Goal: Book appointment/travel/reservation

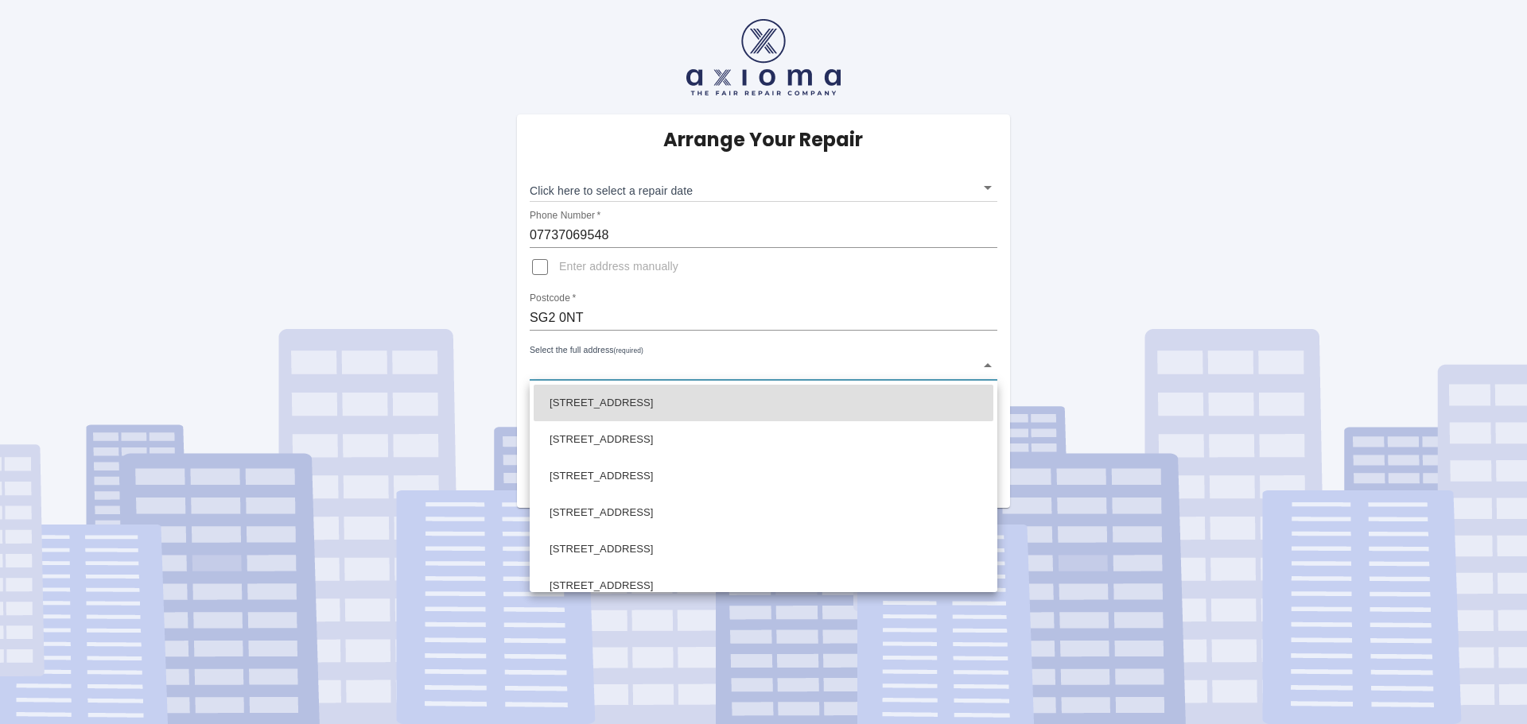
click at [990, 367] on body "Arrange Your Repair Click here to select a repair date ​ Phone Number   * 07737…" at bounding box center [763, 362] width 1527 height 724
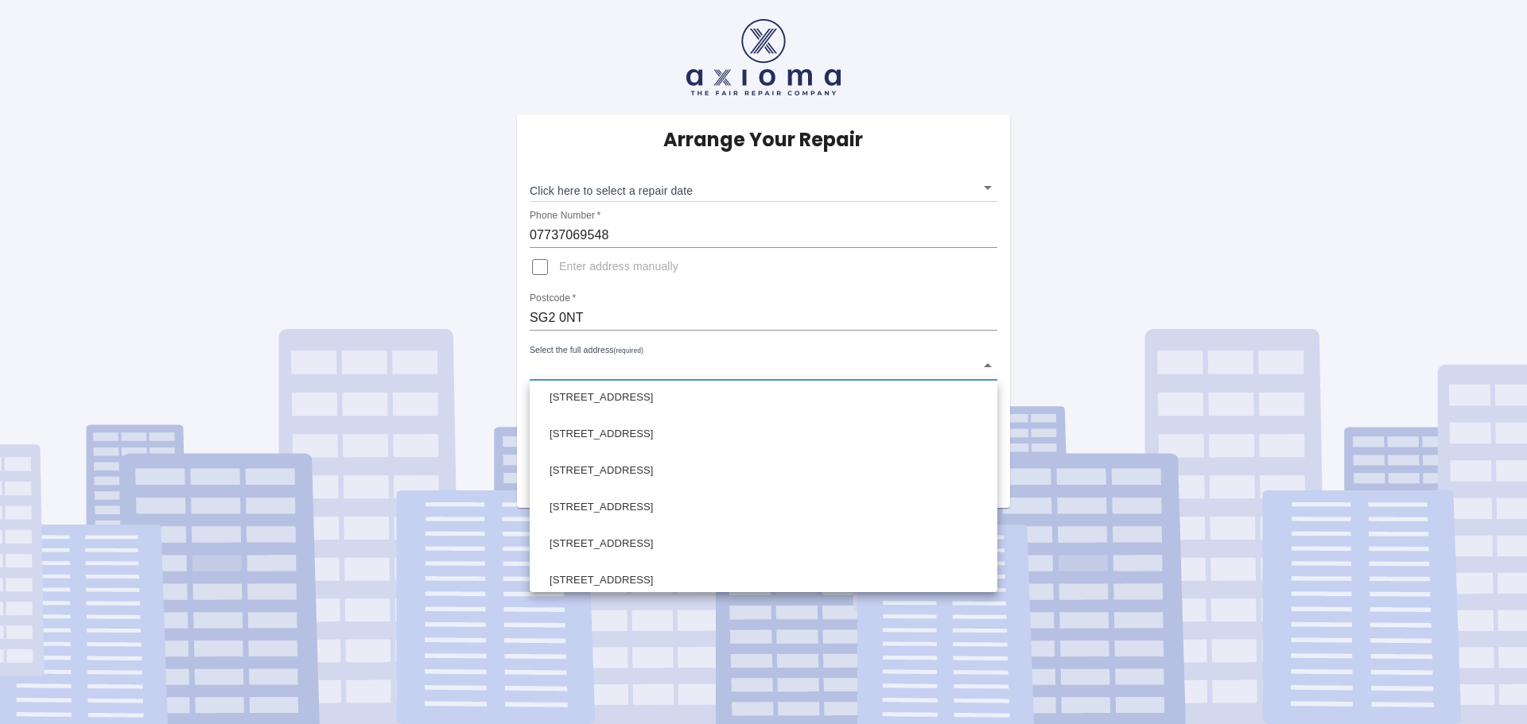
scroll to position [598, 0]
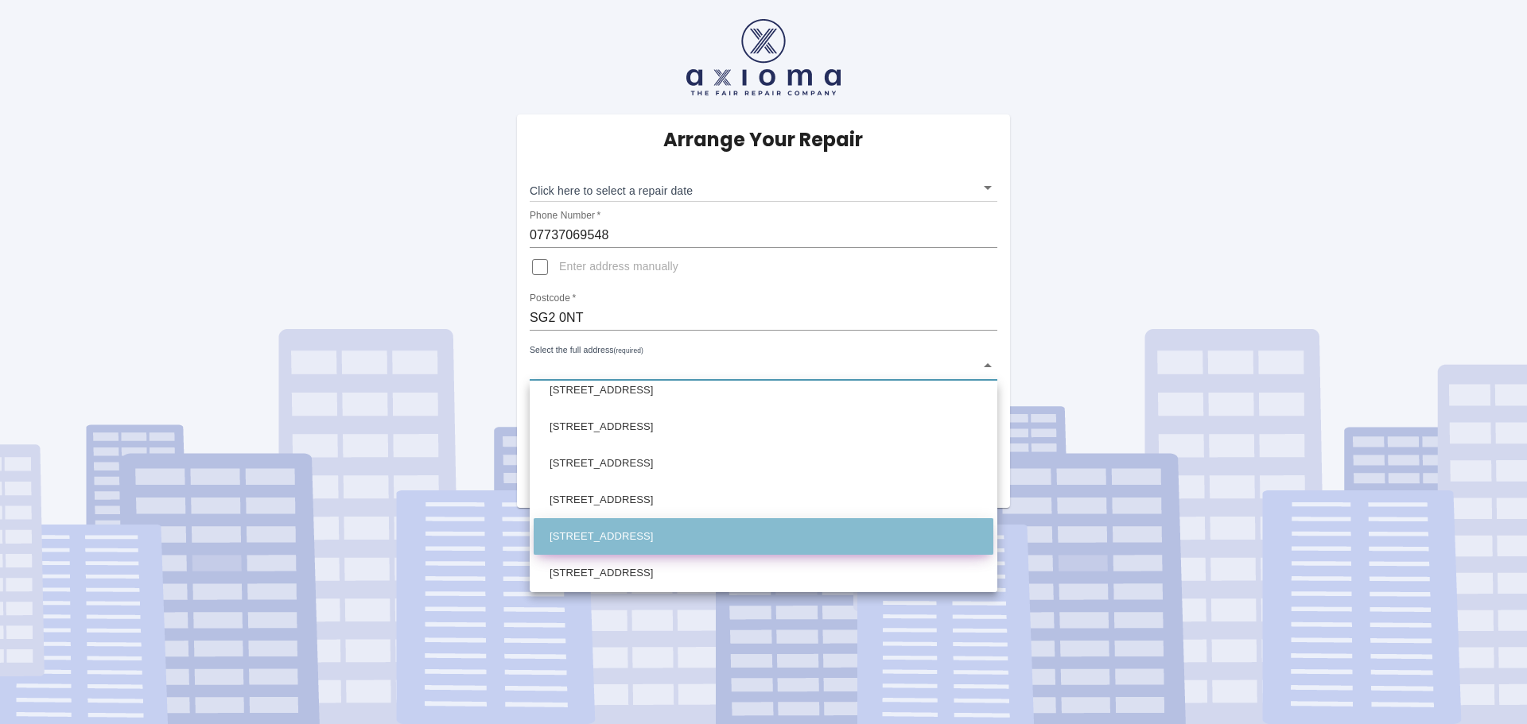
click at [853, 542] on li "[STREET_ADDRESS]" at bounding box center [764, 537] width 460 height 37
type input "[STREET_ADDRESS]"
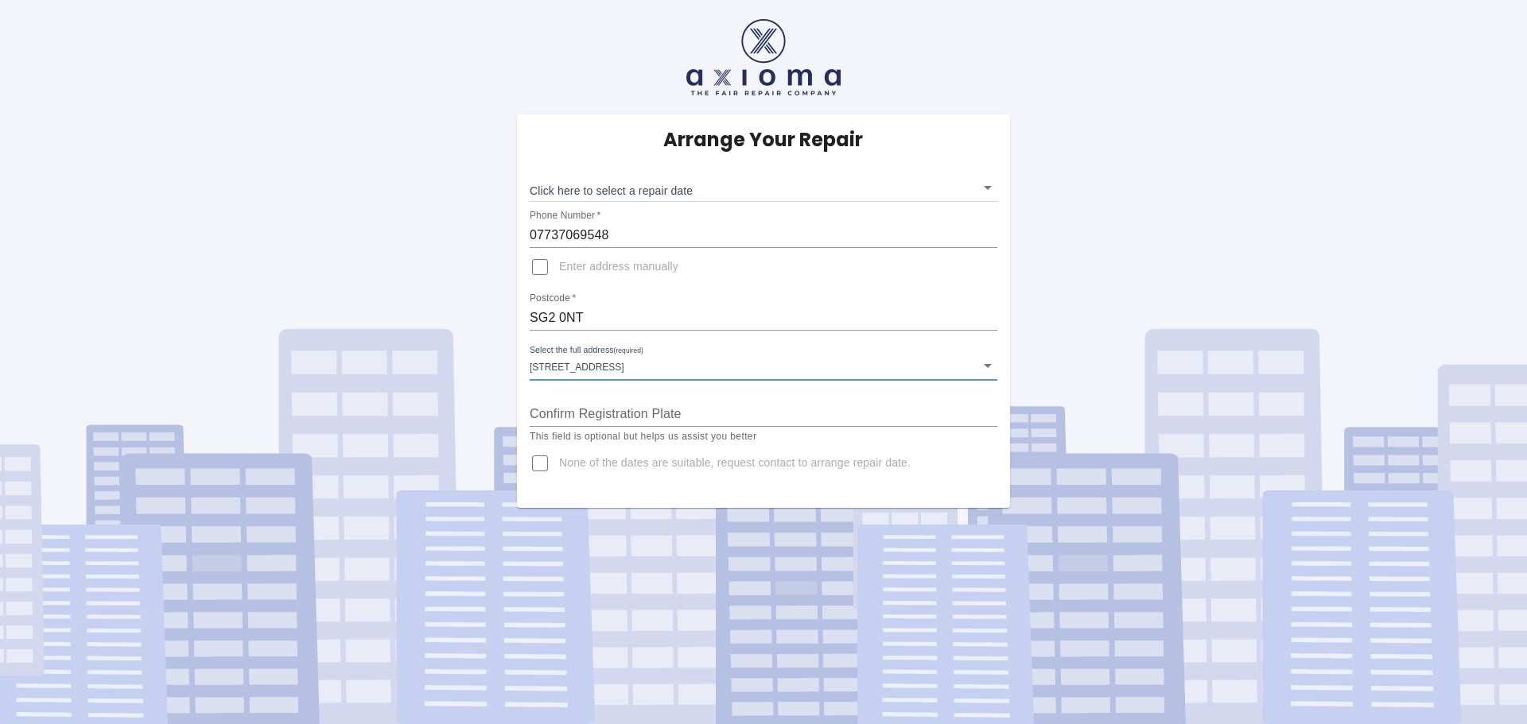
click at [778, 416] on input "Confirm Registration Plate" at bounding box center [764, 414] width 468 height 25
type input "FE18 ULA"
click at [950, 441] on p "This field is optional but helps us assist you better" at bounding box center [764, 437] width 468 height 16
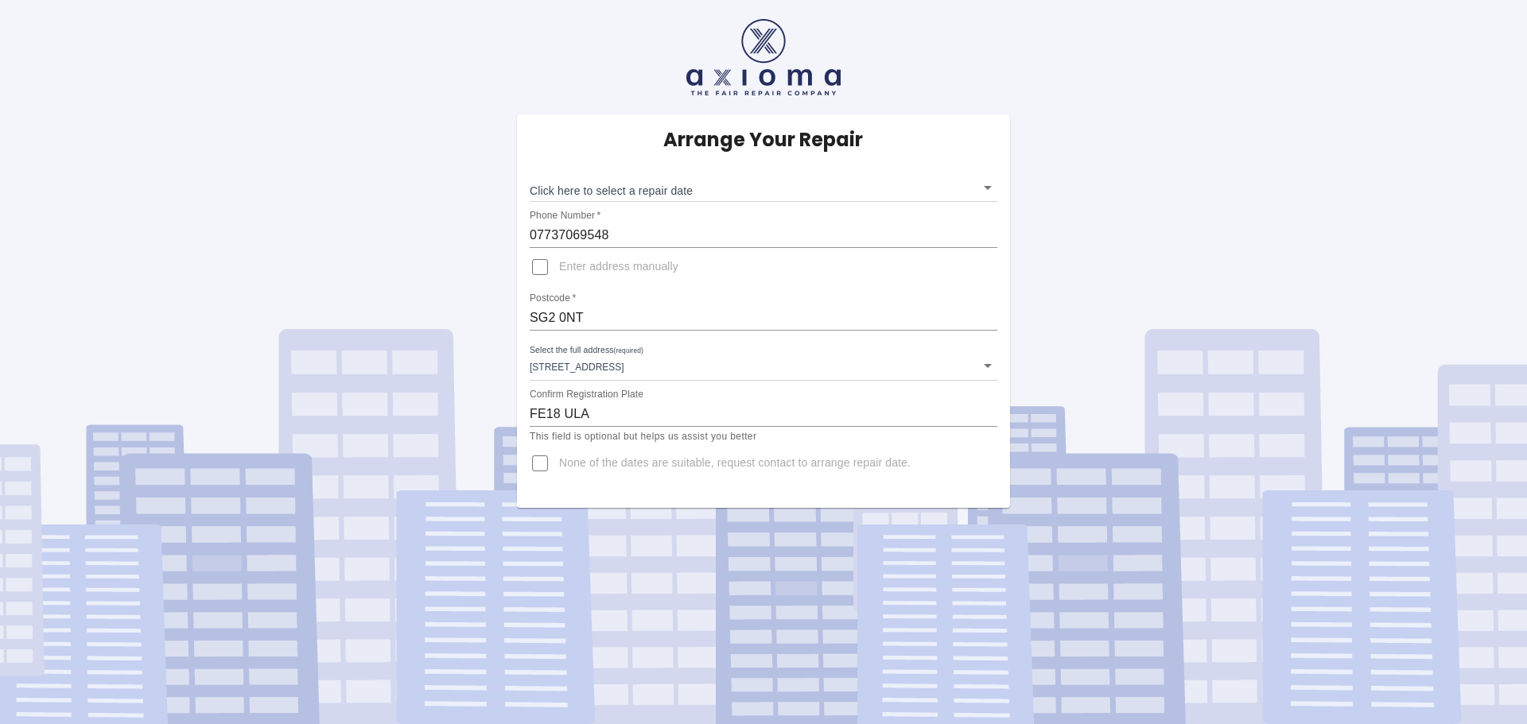
click at [988, 183] on body "Arrange Your Repair Click here to select a repair date ​ Phone Number   * 07737…" at bounding box center [763, 362] width 1527 height 724
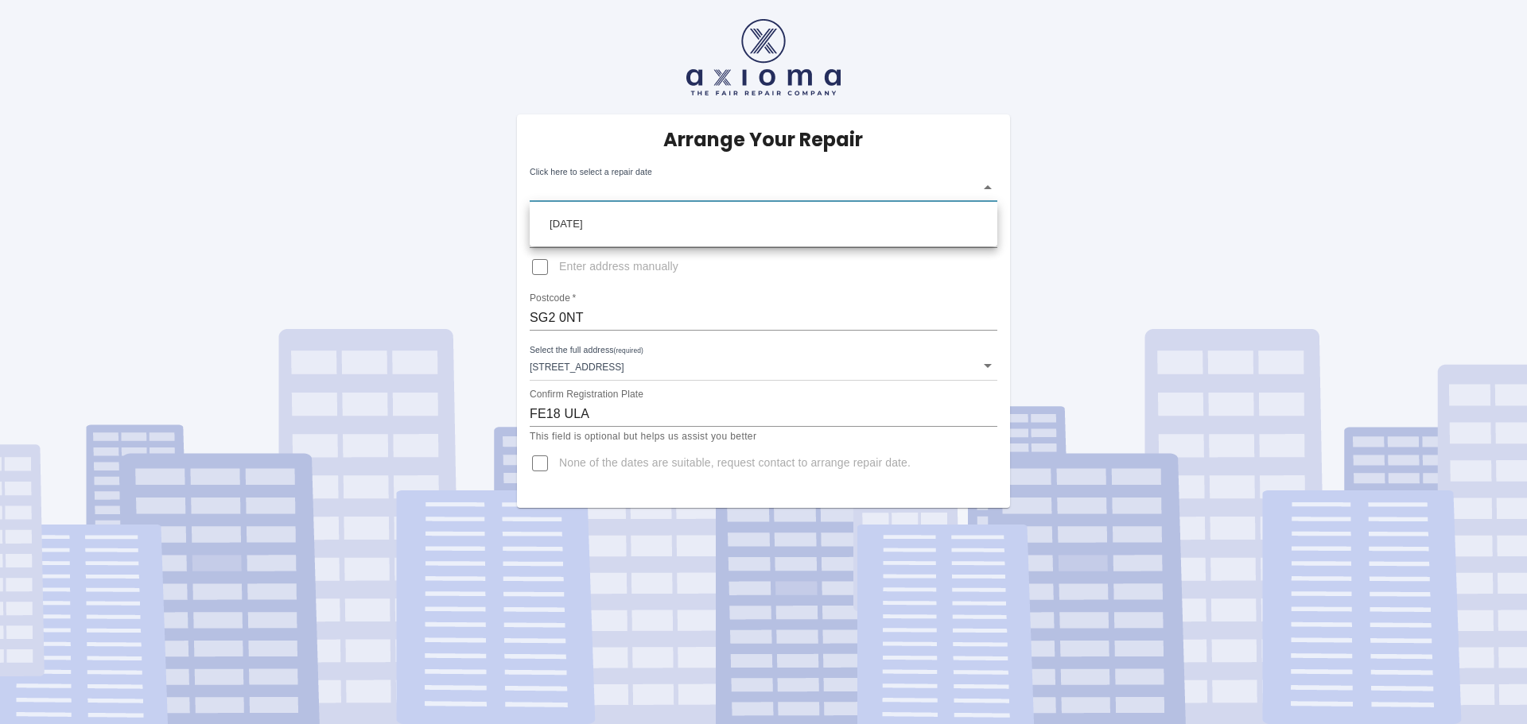
click at [542, 465] on div at bounding box center [763, 362] width 1527 height 724
click at [542, 465] on input "None of the dates are suitable, request contact to arrange repair date." at bounding box center [540, 464] width 38 height 38
checkbox input "true"
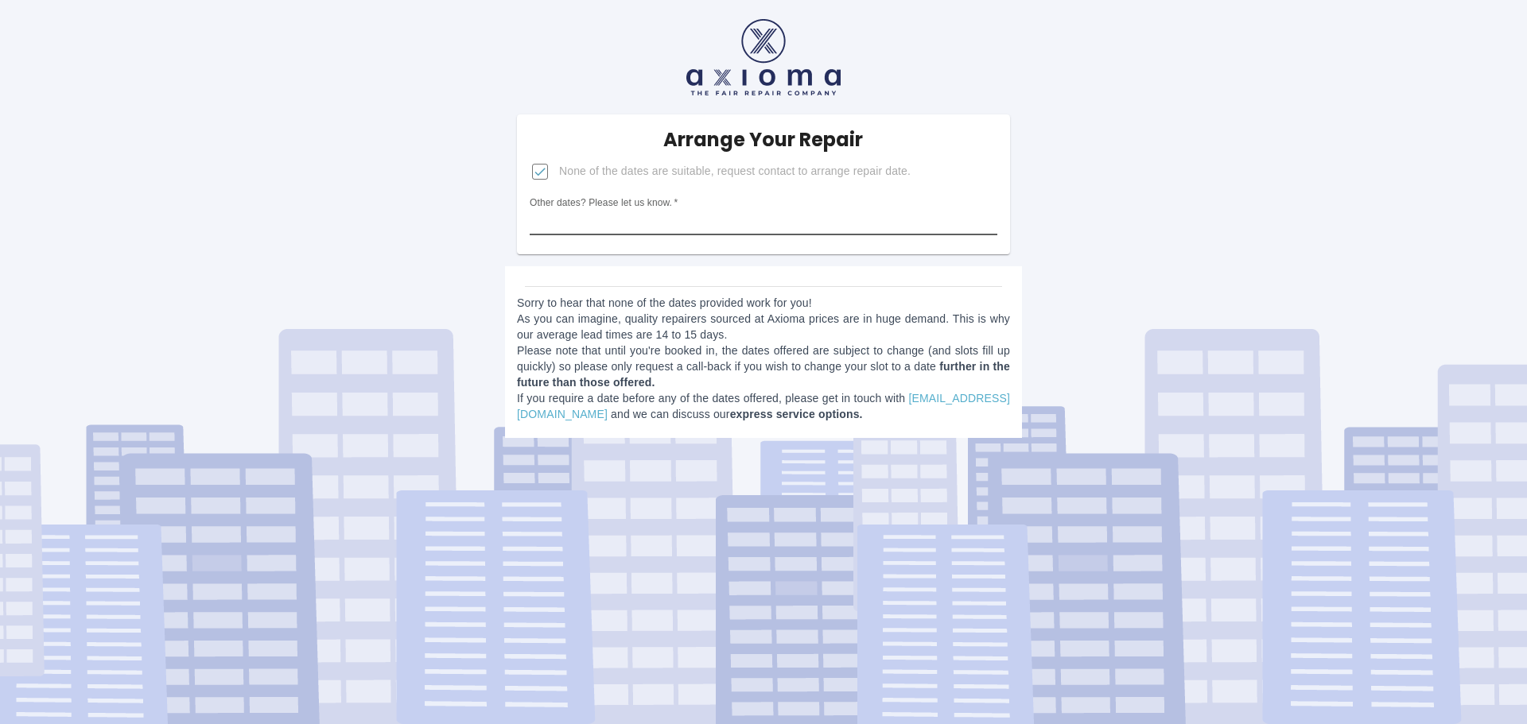
click at [719, 223] on input "Other dates? Please let us know.   *" at bounding box center [764, 222] width 468 height 25
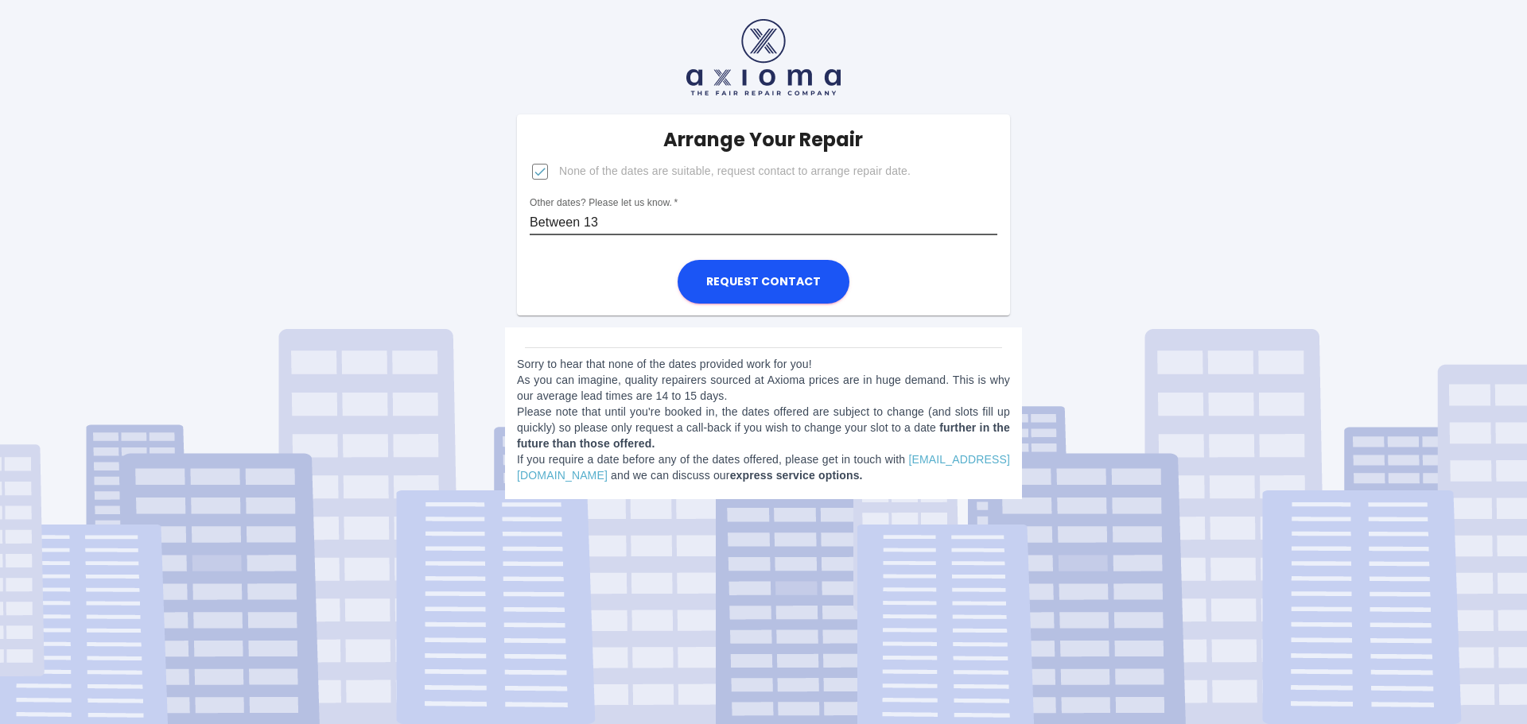
click at [720, 215] on input "Between 13" at bounding box center [764, 222] width 468 height 25
type input "Between [DATE] and [DATE]"
click at [743, 279] on button "Request contact" at bounding box center [764, 282] width 172 height 44
